Goal: Task Accomplishment & Management: Manage account settings

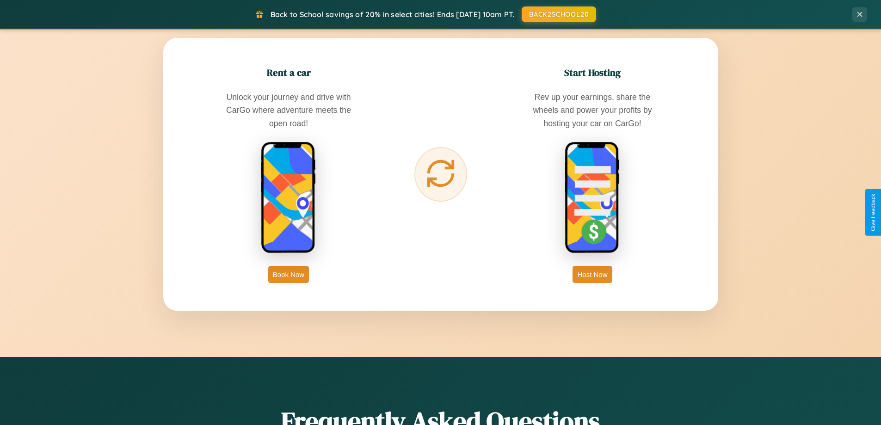
scroll to position [1780, 0]
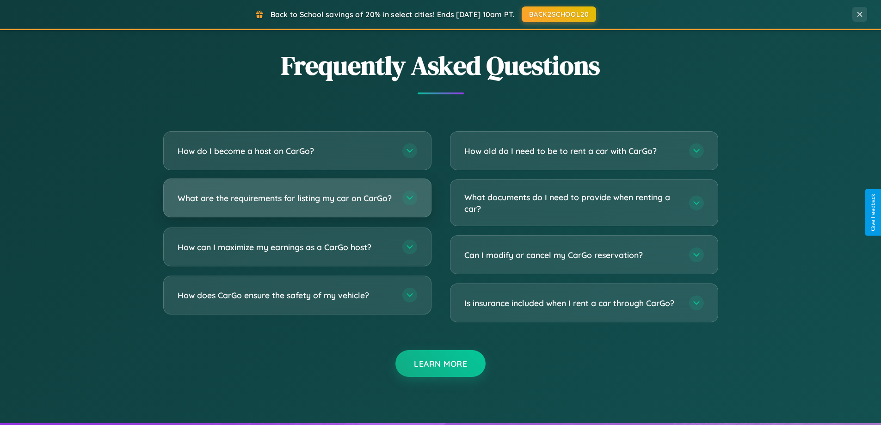
click at [297, 202] on h3 "What are the requirements for listing my car on CarGo?" at bounding box center [286, 198] width 216 height 12
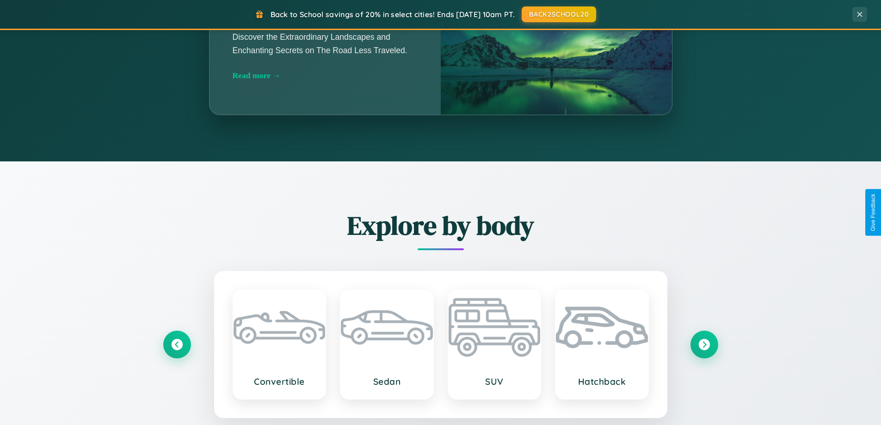
scroll to position [815, 0]
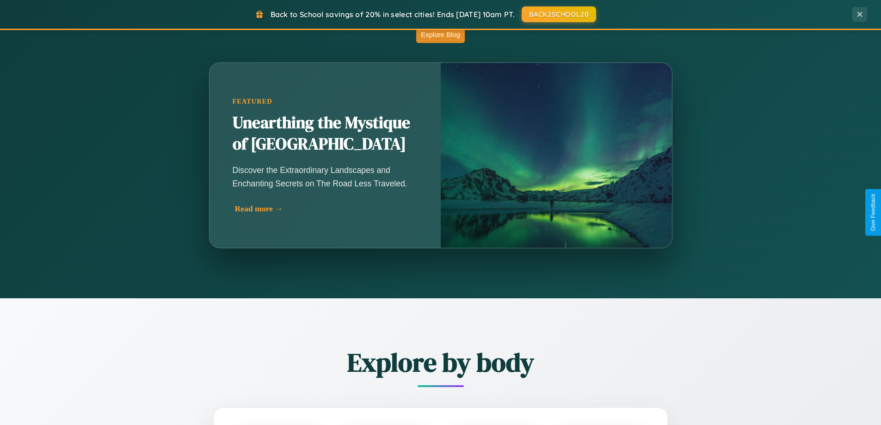
click at [326, 209] on div "Read more →" at bounding box center [327, 209] width 185 height 10
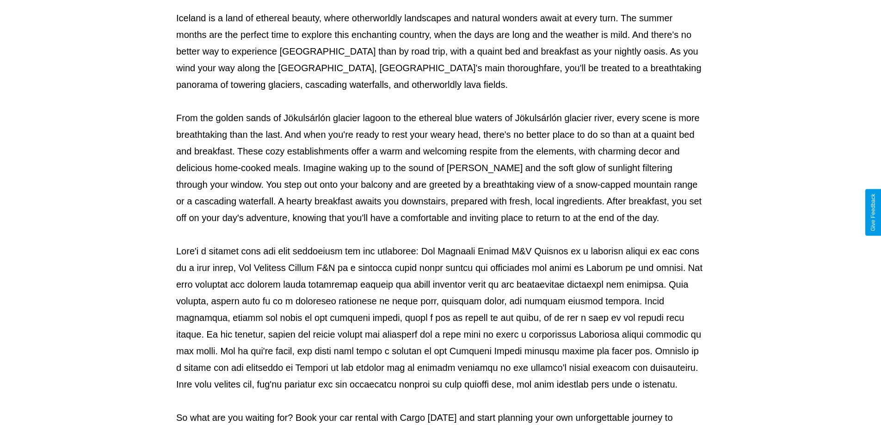
scroll to position [299, 0]
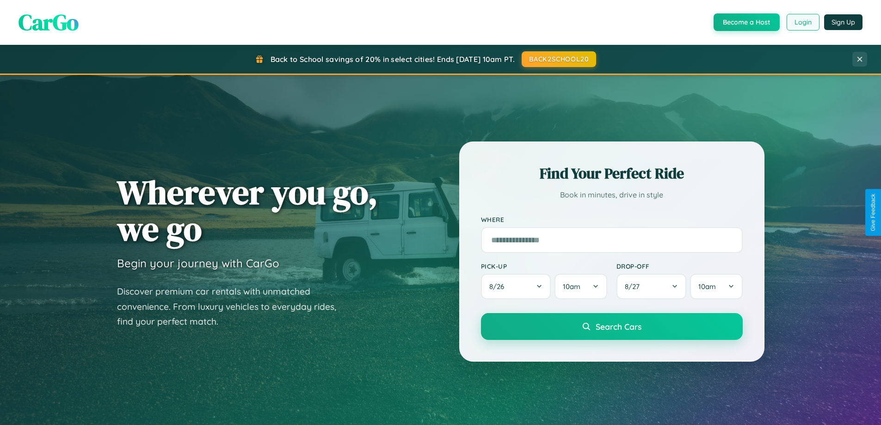
click at [803, 22] on button "Login" at bounding box center [803, 22] width 33 height 17
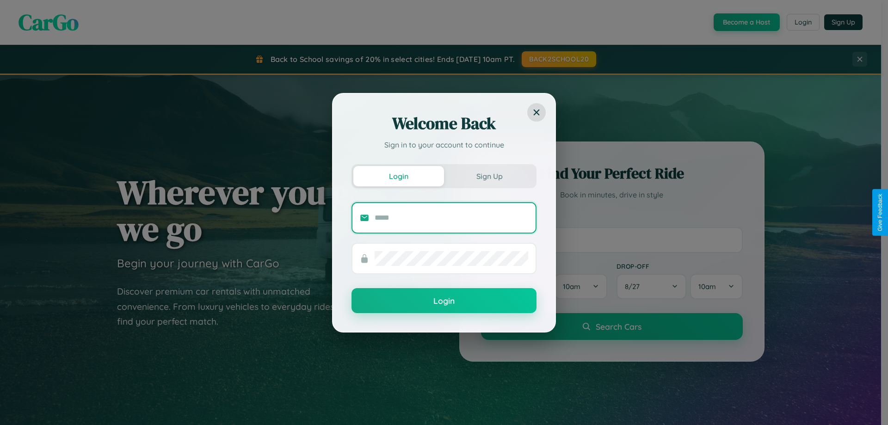
click at [452, 217] on input "text" at bounding box center [452, 218] width 154 height 15
type input "**********"
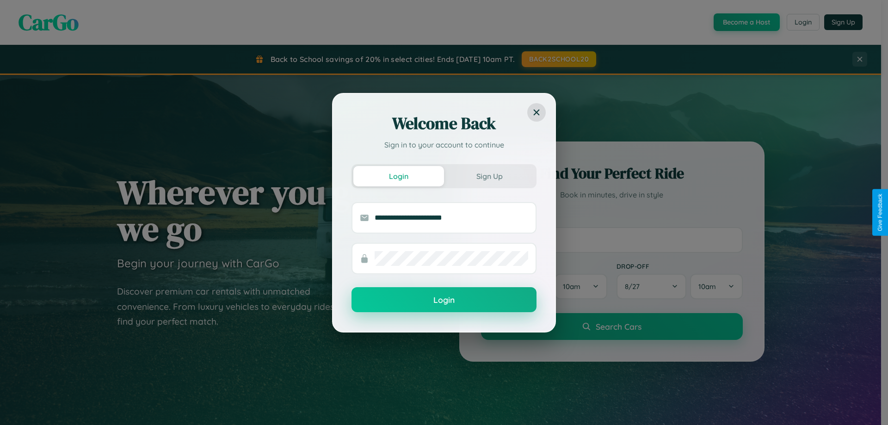
click at [444, 300] on button "Login" at bounding box center [444, 299] width 185 height 25
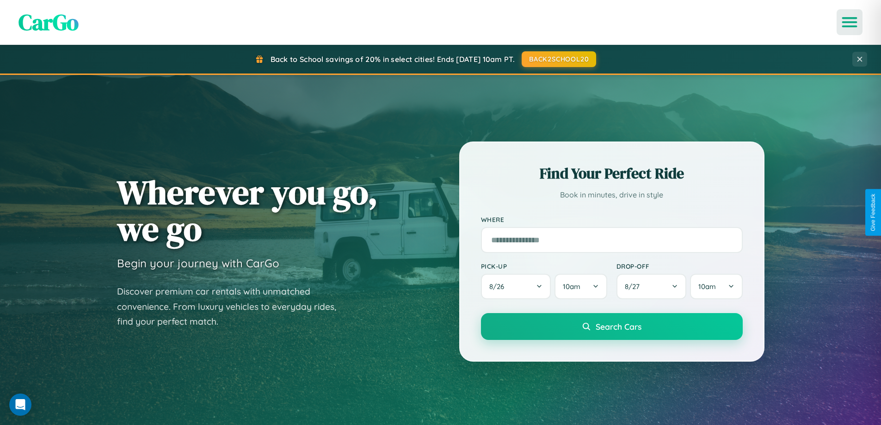
click at [850, 22] on icon "Open menu" at bounding box center [849, 22] width 13 height 8
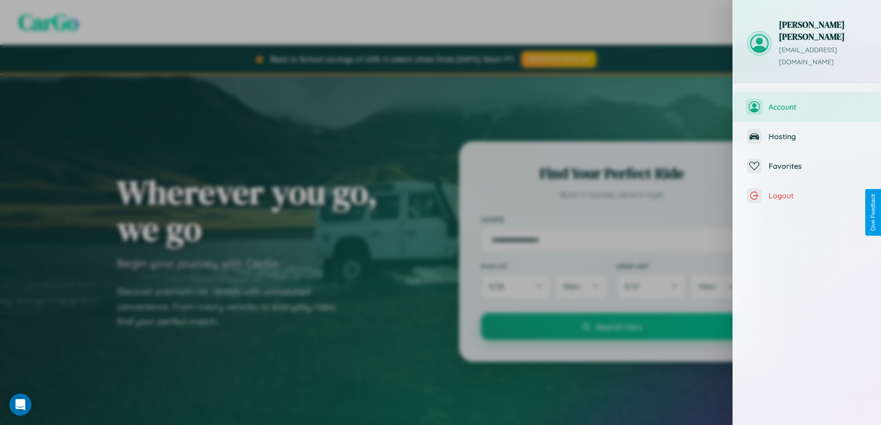
click at [807, 102] on span "Account" at bounding box center [818, 106] width 99 height 9
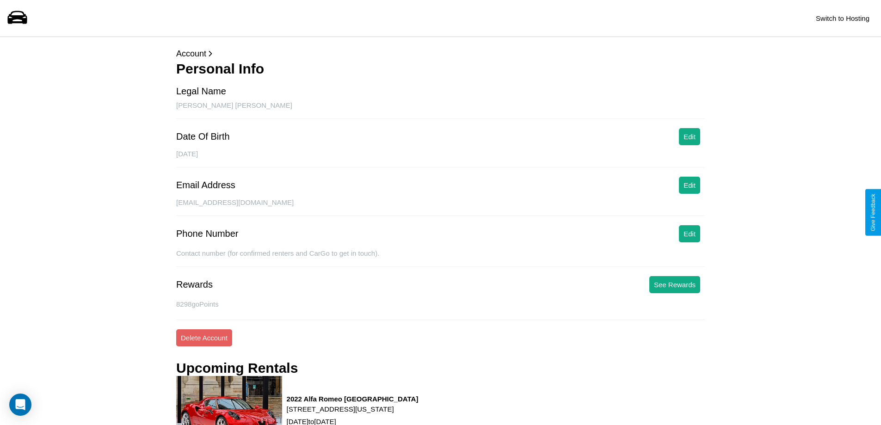
scroll to position [390, 0]
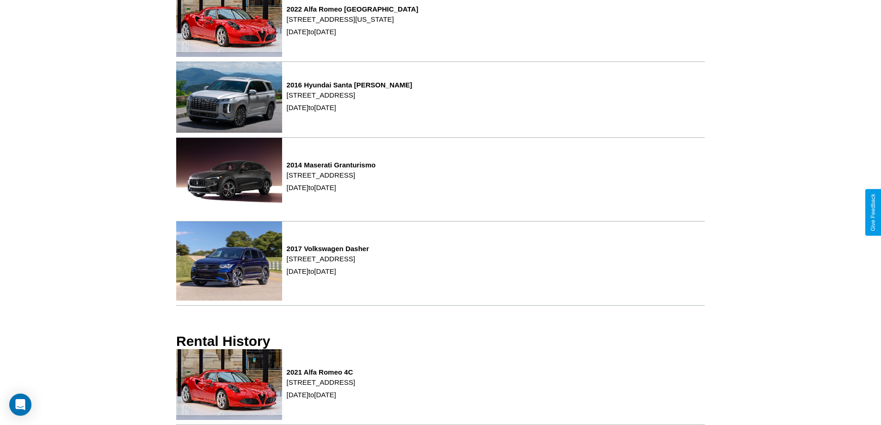
click at [440, 387] on div "2021 Alfa Romeo 4C [GEOGRAPHIC_DATA] [GEOGRAPHIC_DATA] 37489 [DATE] to [DATE]" at bounding box center [440, 386] width 529 height 75
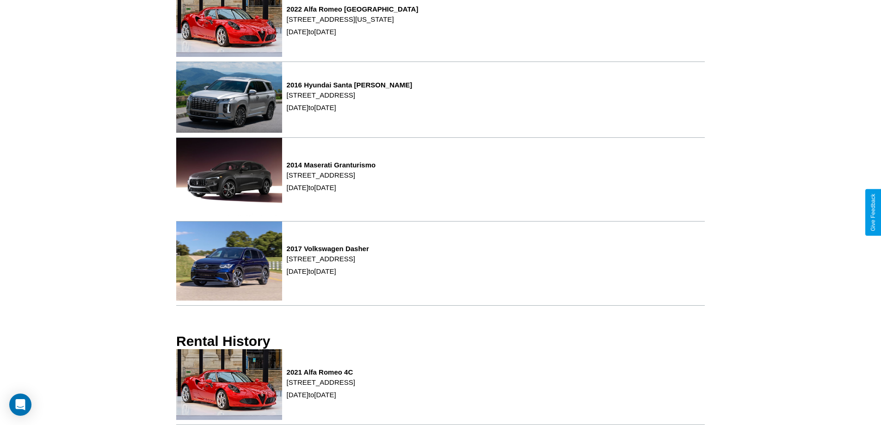
click at [440, 387] on div "2021 Alfa Romeo 4C [GEOGRAPHIC_DATA] [GEOGRAPHIC_DATA] 37489 [DATE] to [DATE]" at bounding box center [440, 386] width 529 height 75
